Goal: Information Seeking & Learning: Learn about a topic

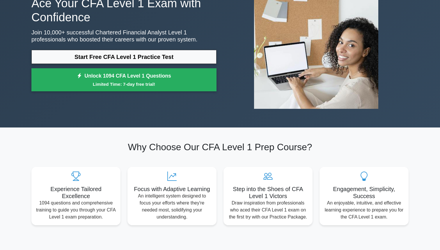
scroll to position [56, 0]
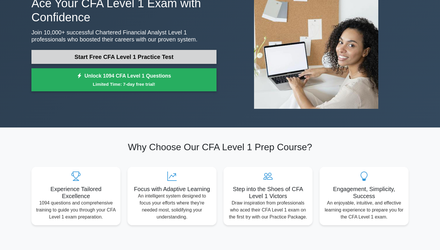
click at [178, 60] on link "Start Free CFA Level 1 Practice Test" at bounding box center [123, 57] width 185 height 14
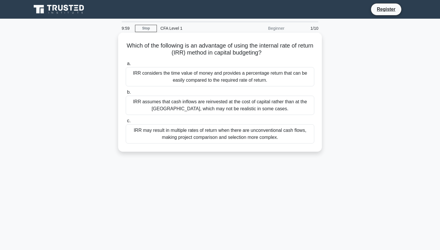
click at [173, 50] on h5 "Which of the following is an advantage of using the internal rate of return (IR…" at bounding box center [220, 49] width 190 height 15
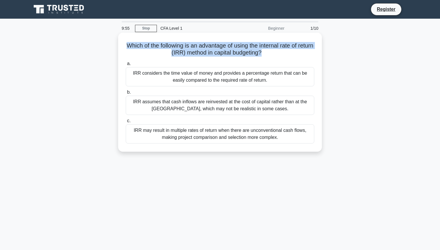
click at [201, 56] on h5 "Which of the following is an advantage of using the internal rate of return (IR…" at bounding box center [220, 49] width 190 height 15
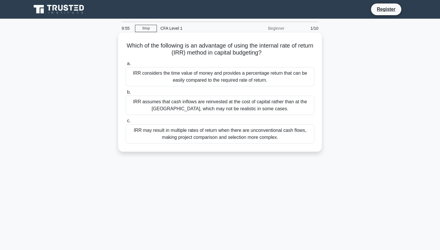
click at [201, 56] on h5 "Which of the following is an advantage of using the internal rate of return (IR…" at bounding box center [220, 49] width 190 height 15
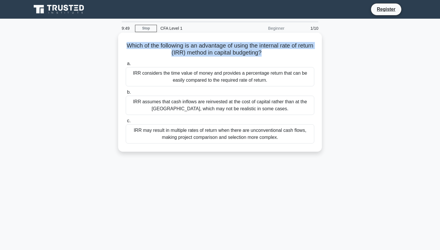
click at [169, 75] on div "IRR considers the time value of money and provides a percentage return that can…" at bounding box center [220, 76] width 189 height 19
click at [126, 66] on input "a. [PERSON_NAME] considers the time value of money and provides a percentage re…" at bounding box center [126, 64] width 0 height 4
